Goal: Task Accomplishment & Management: Manage account settings

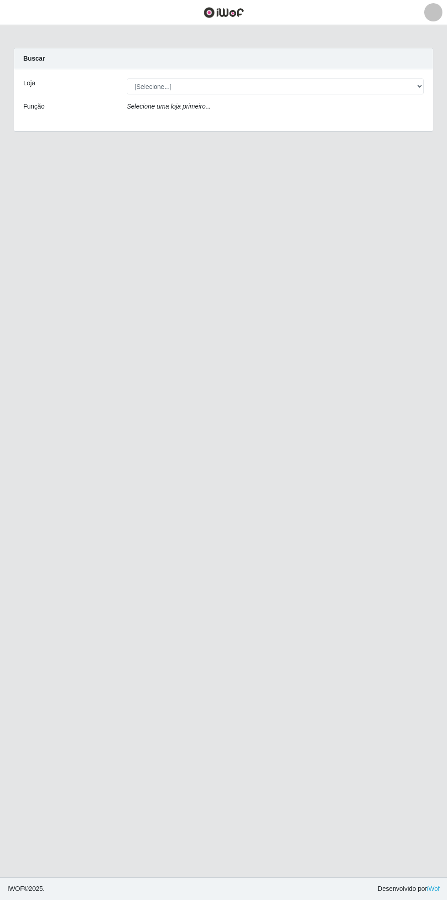
click at [441, 15] on div at bounding box center [433, 12] width 18 height 18
click at [433, 50] on button "Alterar Senha" at bounding box center [413, 51] width 82 height 19
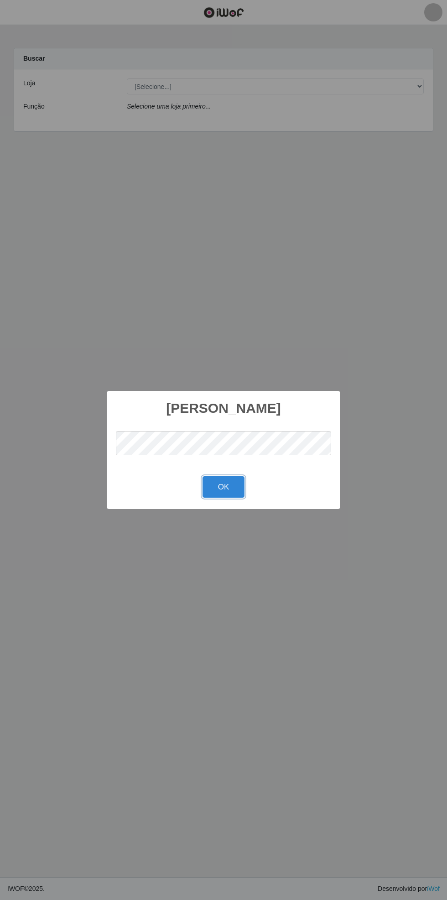
click at [220, 486] on button "OK" at bounding box center [224, 486] width 42 height 21
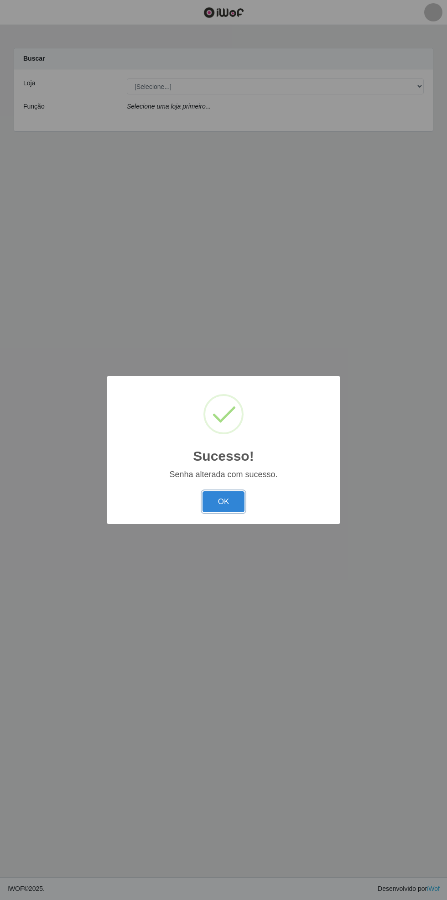
click at [229, 501] on button "OK" at bounding box center [224, 501] width 42 height 21
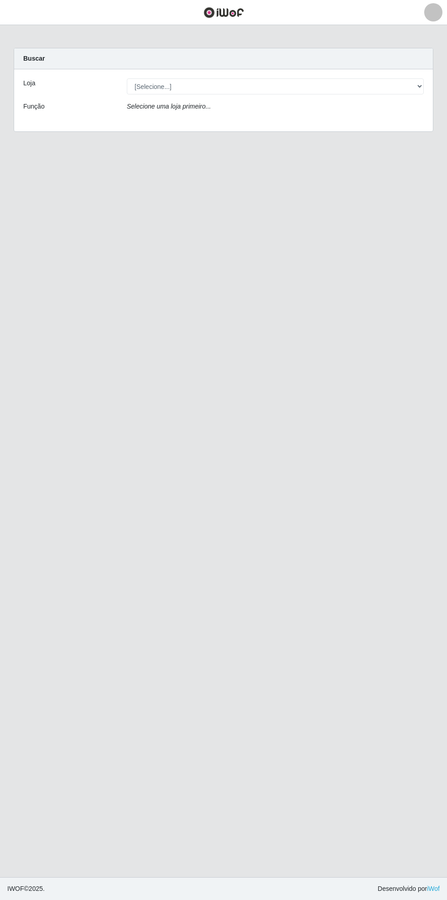
click at [441, 19] on link at bounding box center [433, 12] width 27 height 18
click at [432, 47] on button "Alterar Senha" at bounding box center [413, 51] width 82 height 19
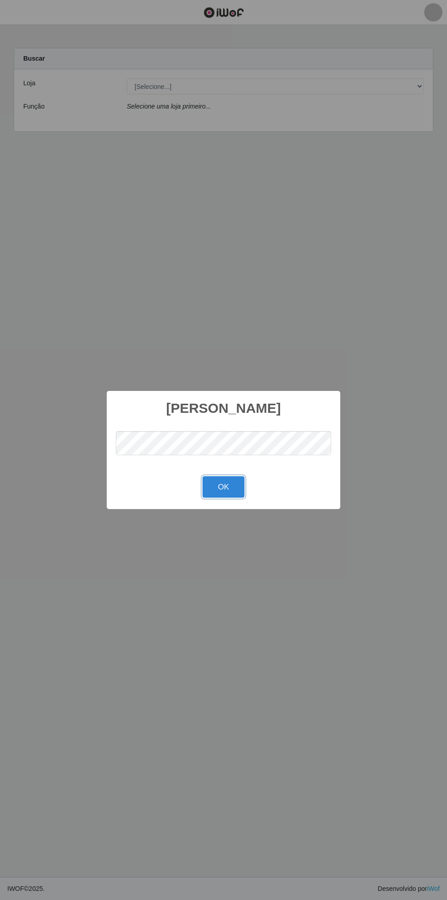
click at [222, 491] on button "OK" at bounding box center [224, 486] width 42 height 21
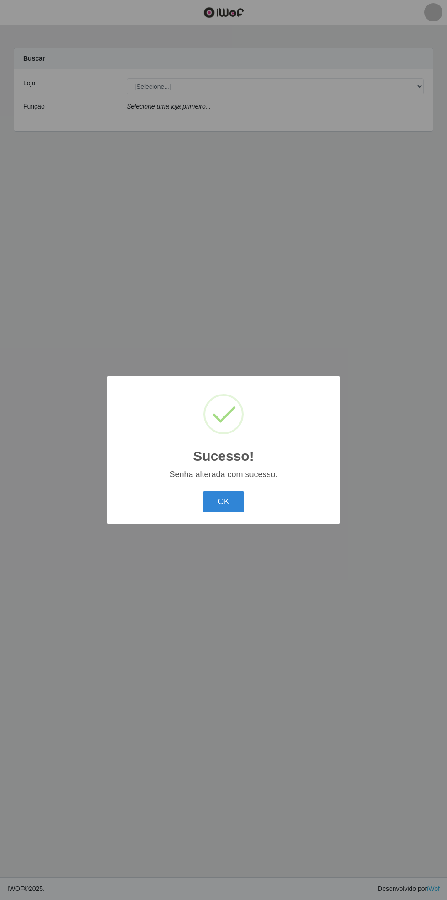
click at [227, 503] on button "OK" at bounding box center [224, 501] width 42 height 21
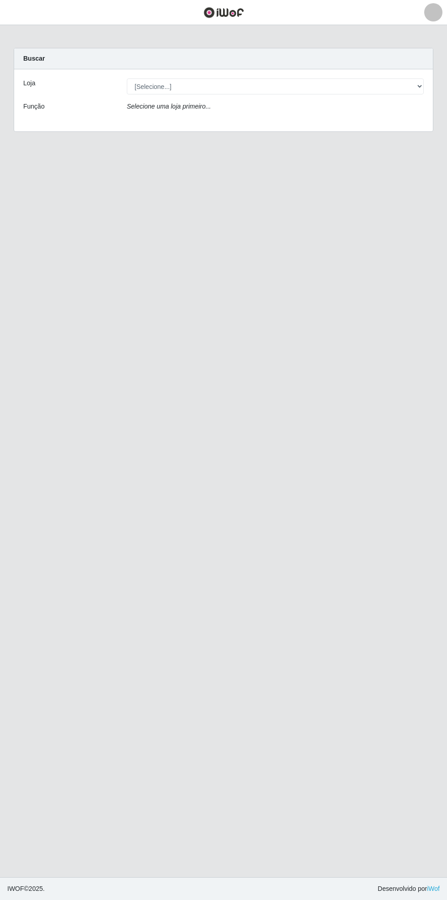
click at [438, 12] on div at bounding box center [433, 12] width 18 height 18
click at [434, 51] on button "Alterar Senha" at bounding box center [413, 51] width 82 height 19
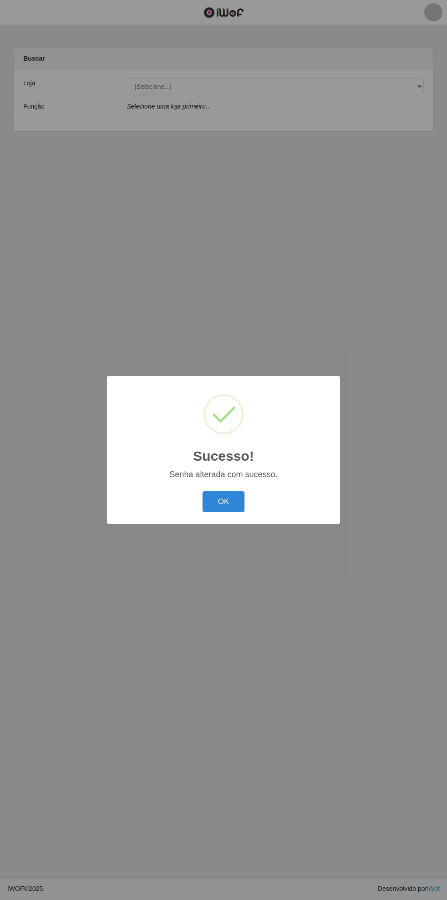
click at [215, 502] on button "OK" at bounding box center [224, 501] width 42 height 21
